Goal: Information Seeking & Learning: Learn about a topic

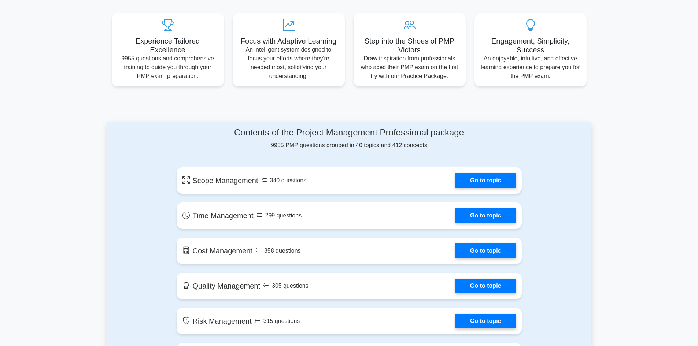
scroll to position [263, 0]
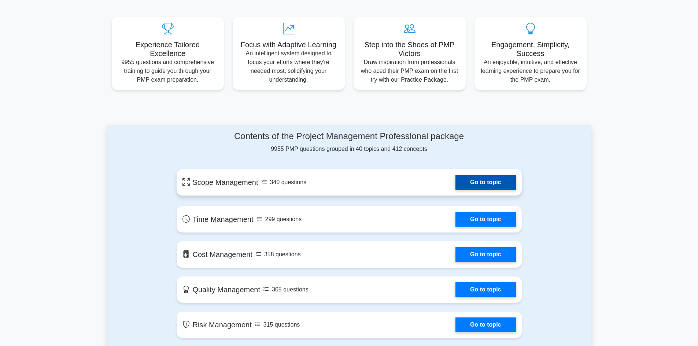
click at [489, 183] on link "Go to topic" at bounding box center [485, 182] width 60 height 15
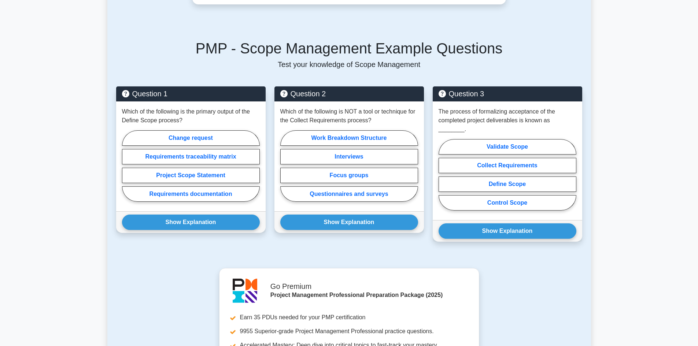
scroll to position [422, 0]
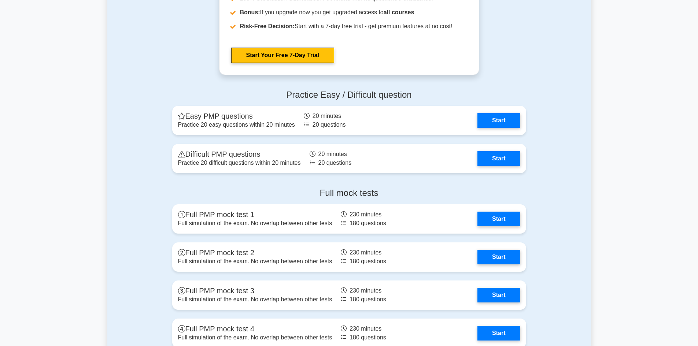
scroll to position [1953, 0]
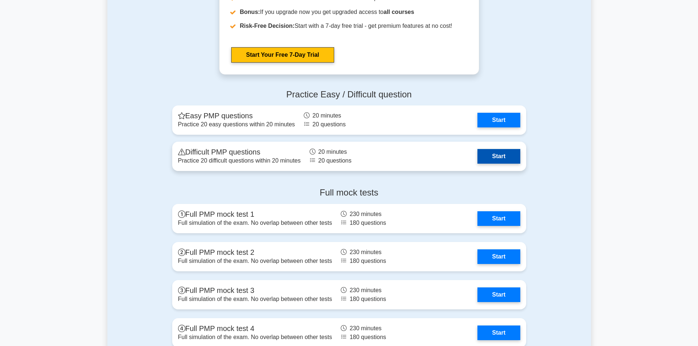
click at [510, 160] on link "Start" at bounding box center [498, 156] width 42 height 15
click at [503, 153] on link "Start" at bounding box center [498, 156] width 42 height 15
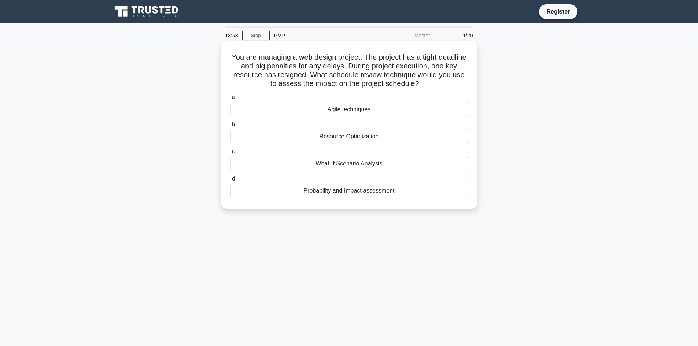
click at [376, 107] on div "Agile techniques" at bounding box center [348, 109] width 237 height 15
click at [230, 100] on input "a. Agile techniques" at bounding box center [230, 97] width 0 height 5
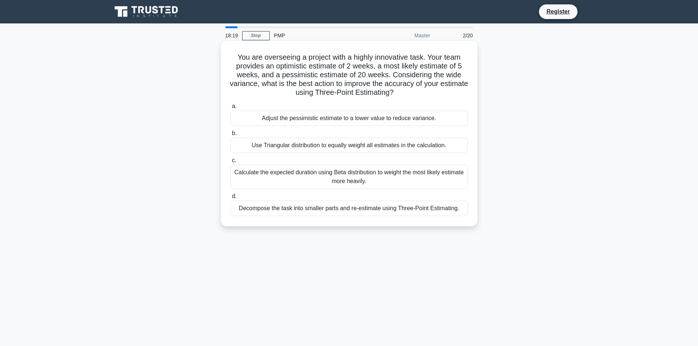
click at [307, 146] on div "Use Triangular distribution to equally weight all estimates in the calculation." at bounding box center [348, 145] width 237 height 15
click at [230, 136] on input "b. Use Triangular distribution to equally weight all estimates in the calculati…" at bounding box center [230, 133] width 0 height 5
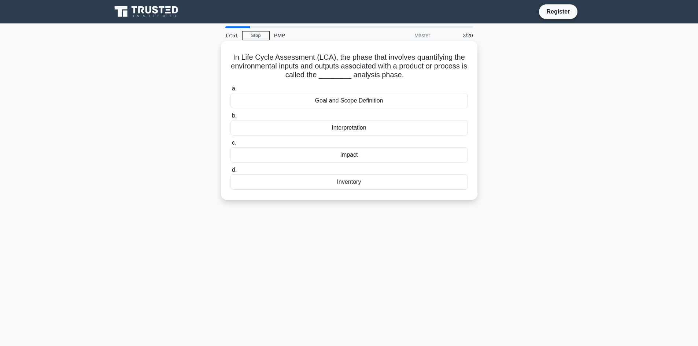
click at [341, 95] on div "Goal and Scope Definition" at bounding box center [348, 100] width 237 height 15
click at [230, 91] on input "a. Goal and Scope Definition" at bounding box center [230, 88] width 0 height 5
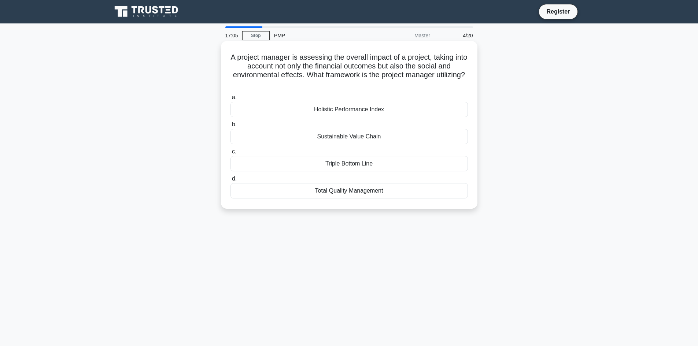
click at [356, 153] on label "c. Triple Bottom Line" at bounding box center [348, 159] width 237 height 24
click at [230, 153] on input "c. Triple Bottom Line" at bounding box center [230, 151] width 0 height 5
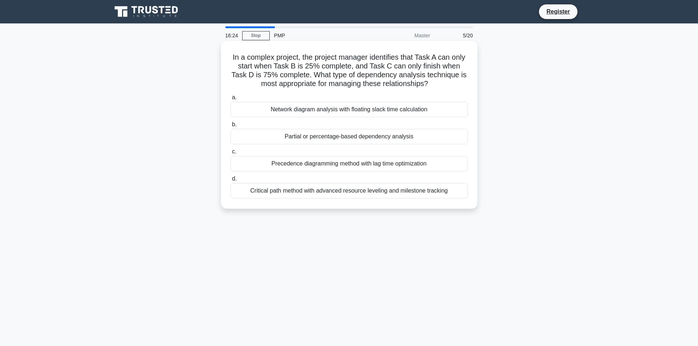
click at [434, 111] on div "Network diagram analysis with floating slack time calculation" at bounding box center [348, 109] width 237 height 15
click at [230, 100] on input "a. Network diagram analysis with floating slack time calculation" at bounding box center [230, 97] width 0 height 5
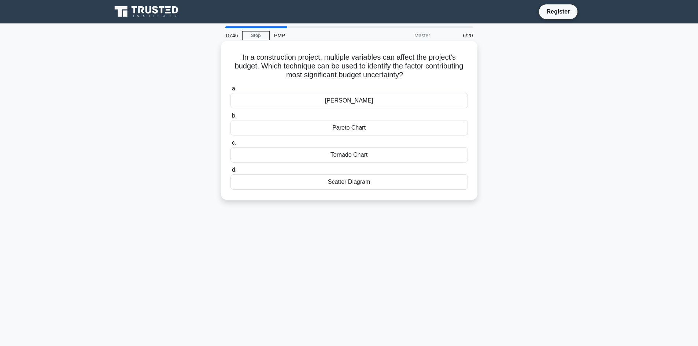
click at [382, 101] on div "Ishikawa Diagram" at bounding box center [348, 100] width 237 height 15
click at [230, 91] on input "a. Ishikawa Diagram" at bounding box center [230, 88] width 0 height 5
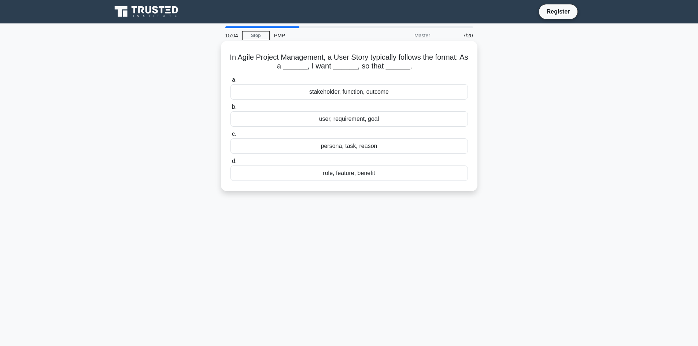
click at [332, 175] on div "role, feature, benefit" at bounding box center [348, 173] width 237 height 15
click at [230, 164] on input "d. role, feature, benefit" at bounding box center [230, 161] width 0 height 5
click at [345, 119] on div "Writing a valid test case" at bounding box center [348, 118] width 237 height 15
click at [230, 109] on input "b. Writing a valid test case" at bounding box center [230, 107] width 0 height 5
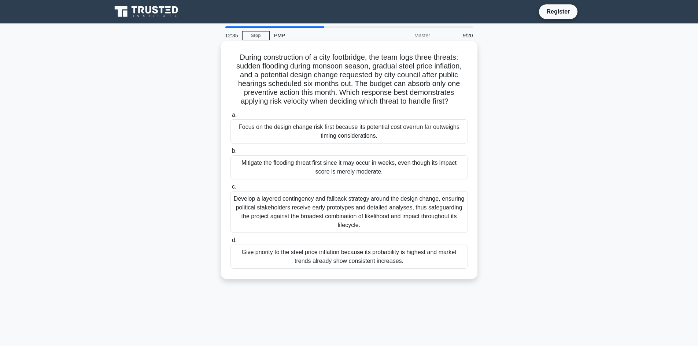
click at [405, 131] on div "Focus on the design change risk first because its potential cost overrun far ou…" at bounding box center [348, 131] width 237 height 24
click at [230, 118] on input "a. Focus on the design change risk first because its potential cost overrun far…" at bounding box center [230, 115] width 0 height 5
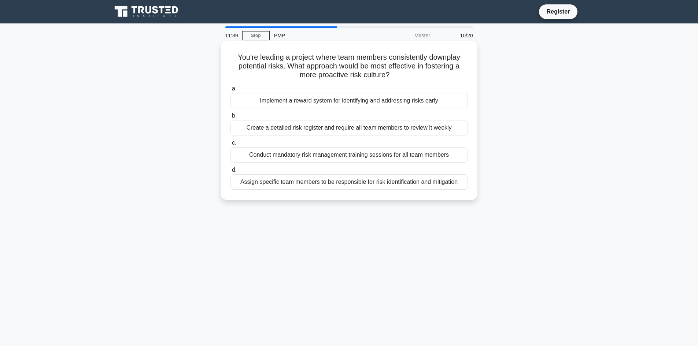
click at [375, 101] on div "Implement a reward system for identifying and addressing risks early" at bounding box center [348, 100] width 237 height 15
click at [230, 91] on input "a. Implement a reward system for identifying and addressing risks early" at bounding box center [230, 88] width 0 height 5
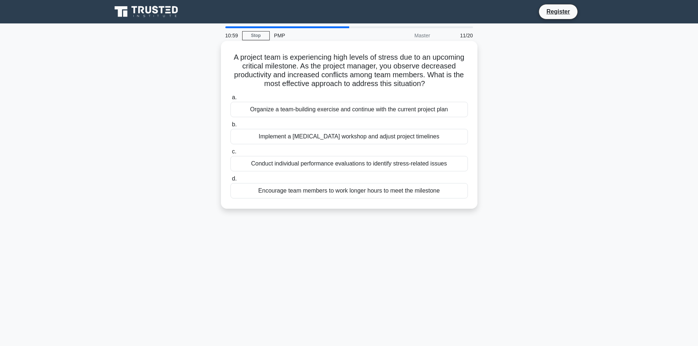
click at [321, 108] on div "Organize a team-building exercise and continue with the current project plan" at bounding box center [348, 109] width 237 height 15
click at [230, 100] on input "a. Organize a team-building exercise and continue with the current project plan" at bounding box center [230, 97] width 0 height 5
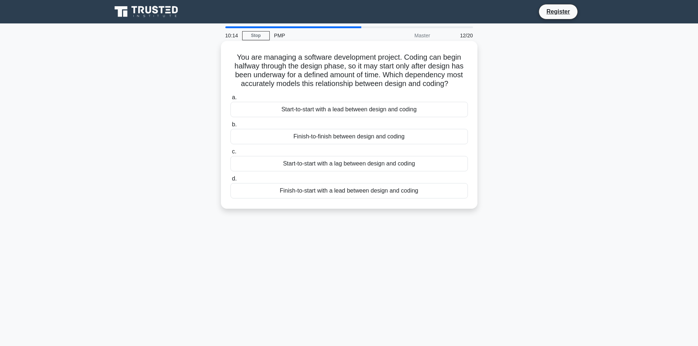
click at [306, 167] on div "Start-to-start with a lag between design and coding" at bounding box center [348, 163] width 237 height 15
click at [230, 154] on input "c. Start-to-start with a lag between design and coding" at bounding box center [230, 151] width 0 height 5
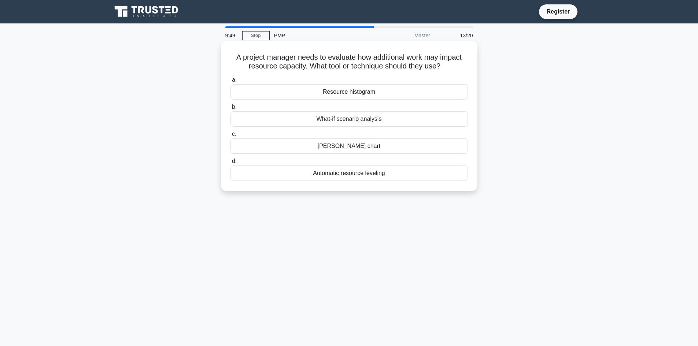
click at [366, 96] on div "Resource histogram" at bounding box center [348, 91] width 237 height 15
click at [230, 82] on input "a. Resource histogram" at bounding box center [230, 80] width 0 height 5
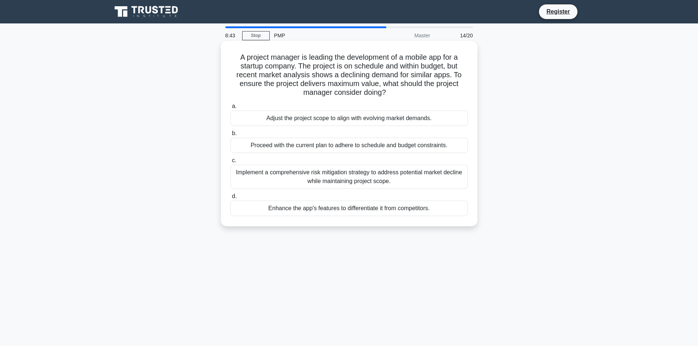
click at [330, 206] on div "Enhance the app's features to differentiate it from competitors." at bounding box center [348, 208] width 237 height 15
click at [230, 199] on input "d. Enhance the app's features to differentiate it from competitors." at bounding box center [230, 196] width 0 height 5
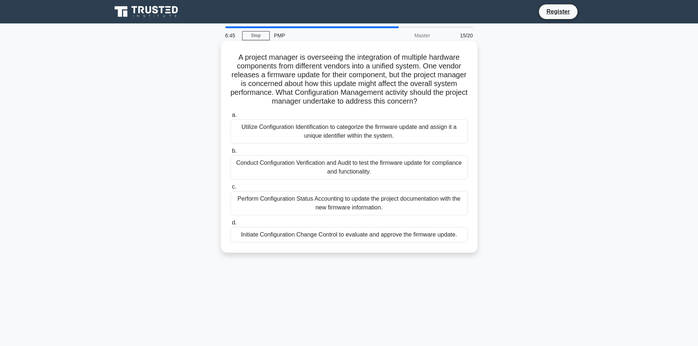
click at [380, 163] on div "Conduct Configuration Verification and Audit to test the firmware update for co…" at bounding box center [348, 167] width 237 height 24
click at [230, 153] on input "b. Conduct Configuration Verification and Audit to test the firmware update for…" at bounding box center [230, 151] width 0 height 5
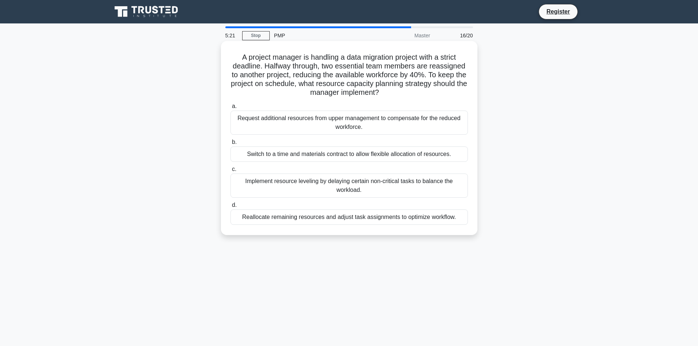
click at [372, 189] on div "Implement resource leveling by delaying certain non-critical tasks to balance t…" at bounding box center [348, 186] width 237 height 24
click at [230, 172] on input "c. Implement resource leveling by delaying certain non-critical tasks to balanc…" at bounding box center [230, 169] width 0 height 5
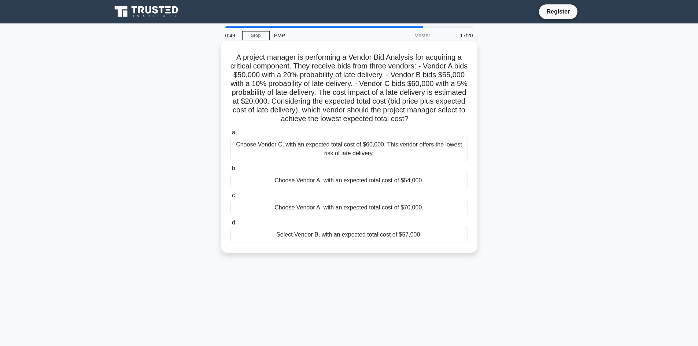
click at [305, 236] on div "Select Vendor B, with an expected total cost of $57,000." at bounding box center [348, 234] width 237 height 15
click at [230, 225] on input "d. Select Vendor B, with an expected total cost of $57,000." at bounding box center [230, 222] width 0 height 5
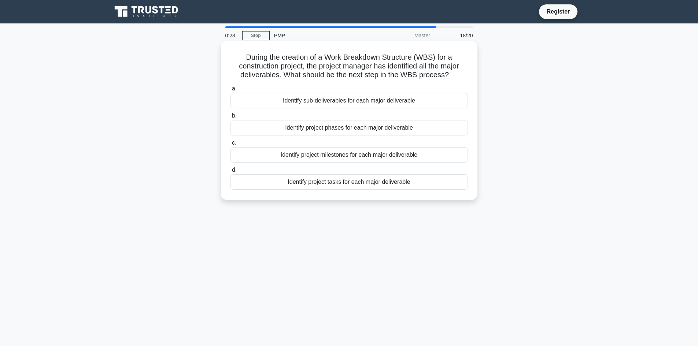
click at [326, 181] on div "Identify project tasks for each major deliverable" at bounding box center [348, 181] width 237 height 15
click at [230, 172] on input "d. Identify project tasks for each major deliverable" at bounding box center [230, 170] width 0 height 5
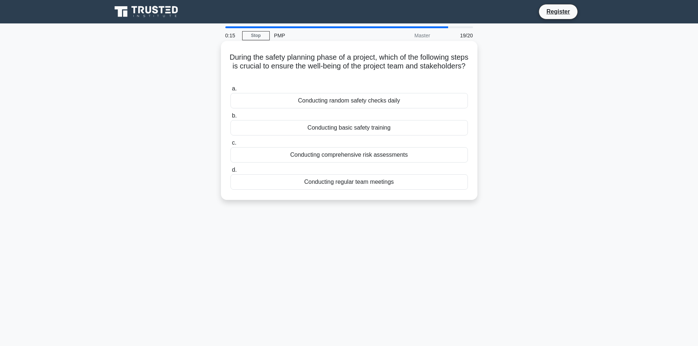
click at [349, 138] on div "a. Conducting random safety checks daily b. Conducting basic safety training c.…" at bounding box center [349, 137] width 246 height 108
click at [319, 159] on div "Conducting comprehensive risk assessments" at bounding box center [348, 154] width 237 height 15
click at [230, 145] on input "c. Conducting comprehensive risk assessments" at bounding box center [230, 143] width 0 height 5
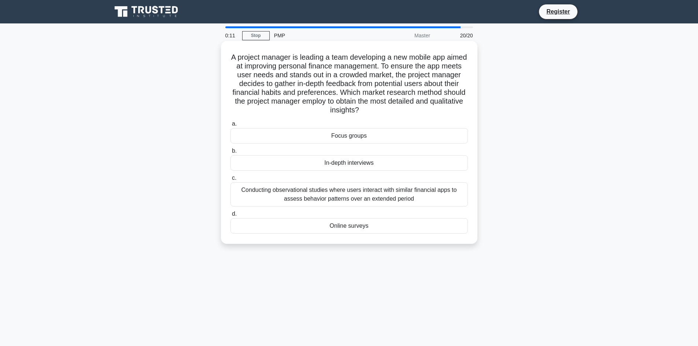
click at [349, 133] on div "Focus groups" at bounding box center [348, 135] width 237 height 15
click at [230, 126] on input "a. Focus groups" at bounding box center [230, 124] width 0 height 5
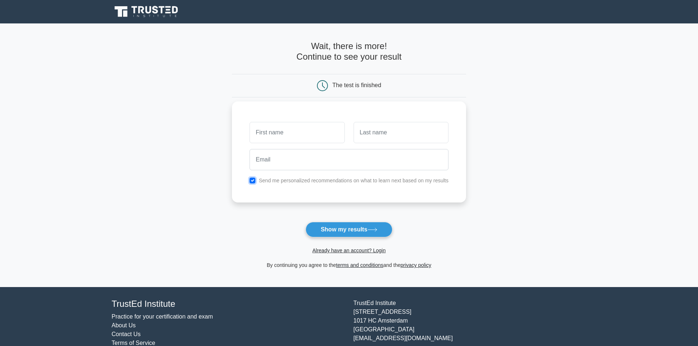
click at [252, 181] on input "checkbox" at bounding box center [252, 181] width 6 height 6
checkbox input "false"
click at [282, 139] on input "text" at bounding box center [296, 132] width 95 height 21
drag, startPoint x: 313, startPoint y: 170, endPoint x: 319, endPoint y: 159, distance: 12.8
click at [319, 159] on input "email" at bounding box center [348, 159] width 199 height 21
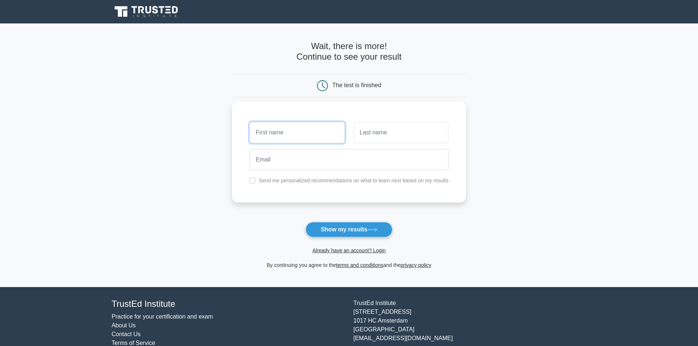
click at [310, 130] on input "text" at bounding box center [296, 132] width 95 height 21
click at [308, 129] on input "text" at bounding box center [296, 132] width 95 height 21
type input "[PERSON_NAME]"
type input "M"
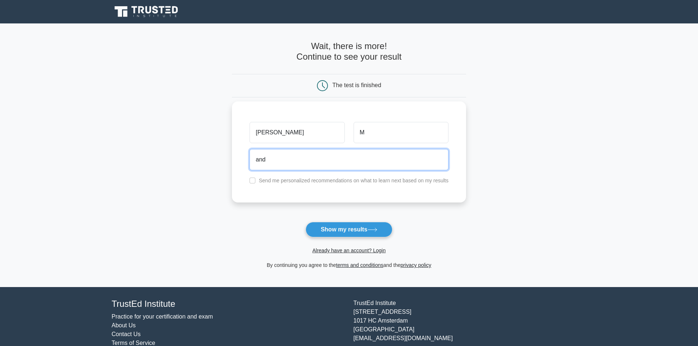
type input "[EMAIL_ADDRESS][DOMAIN_NAME]"
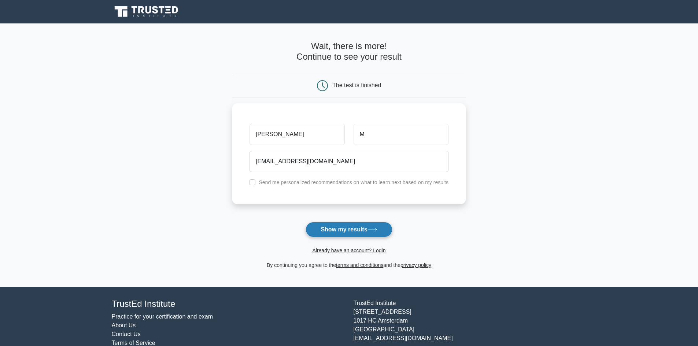
click at [335, 230] on button "Show my results" at bounding box center [348, 229] width 86 height 15
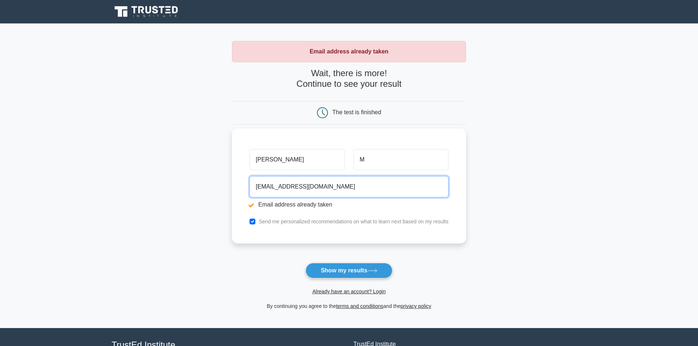
drag, startPoint x: 303, startPoint y: 186, endPoint x: 396, endPoint y: 193, distance: 93.6
click at [396, 193] on input "[EMAIL_ADDRESS][DOMAIN_NAME]" at bounding box center [348, 186] width 199 height 21
type input "[EMAIL_ADDRESS][DOMAIN_NAME]"
click at [305, 263] on button "Show my results" at bounding box center [348, 270] width 86 height 15
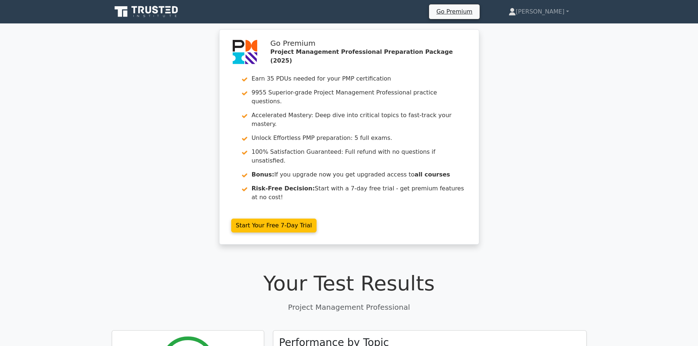
click at [164, 12] on icon at bounding box center [147, 12] width 70 height 14
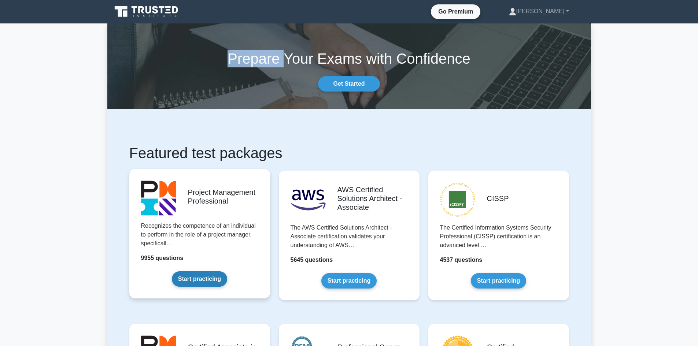
click at [194, 281] on link "Start practicing" at bounding box center [199, 278] width 55 height 15
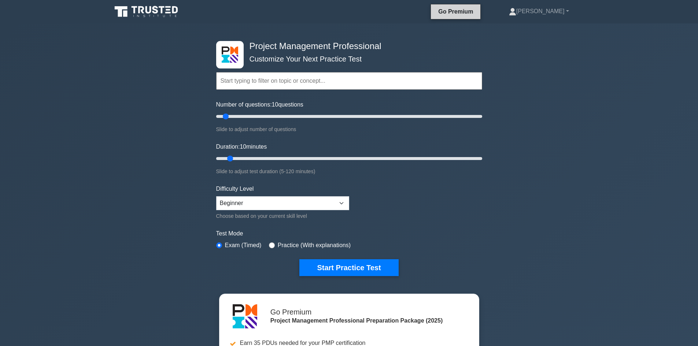
click at [477, 15] on link "Go Premium" at bounding box center [456, 11] width 44 height 9
